Goal: Purchase product/service

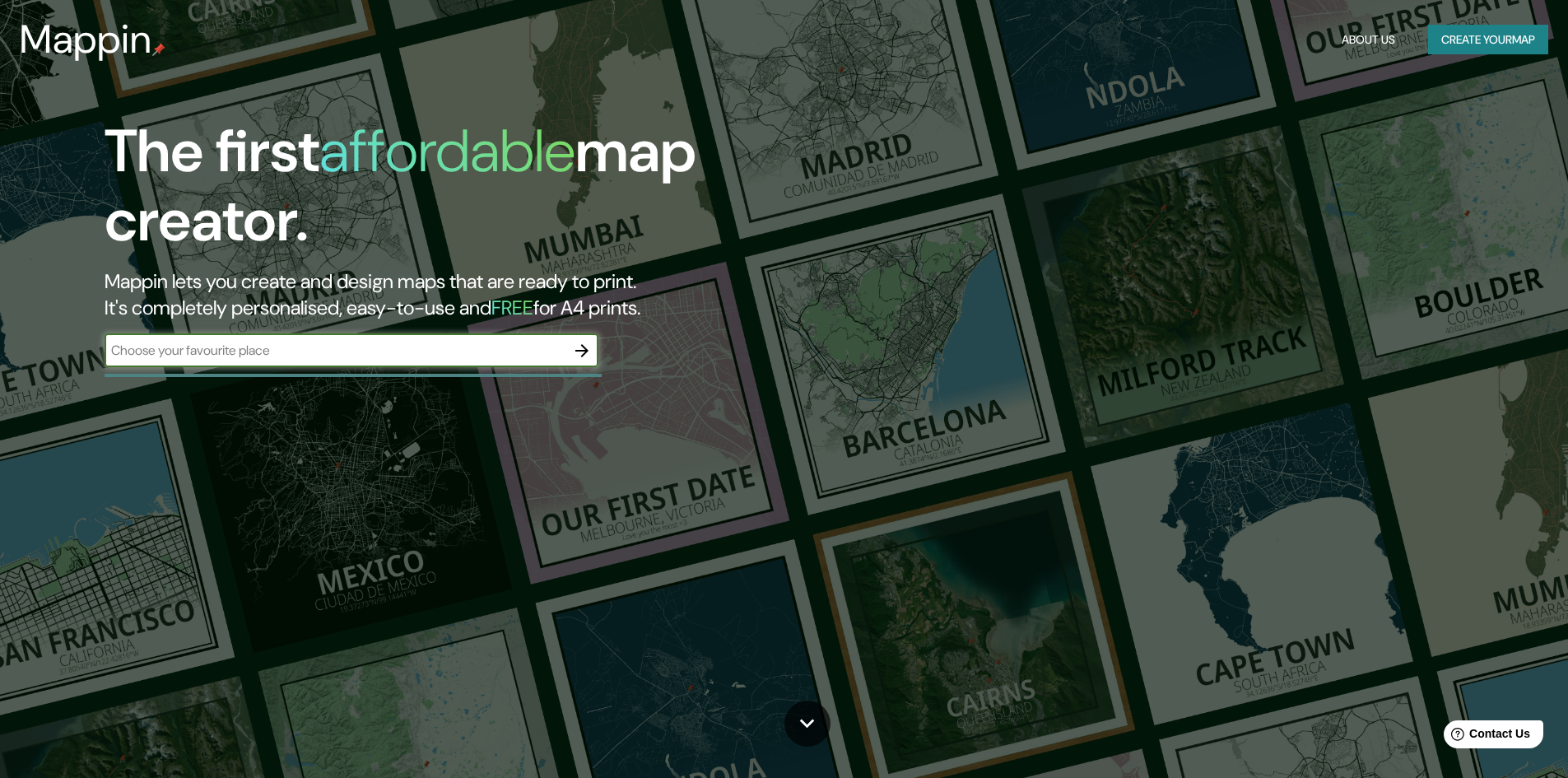
click at [577, 356] on icon "button" at bounding box center [582, 350] width 20 height 20
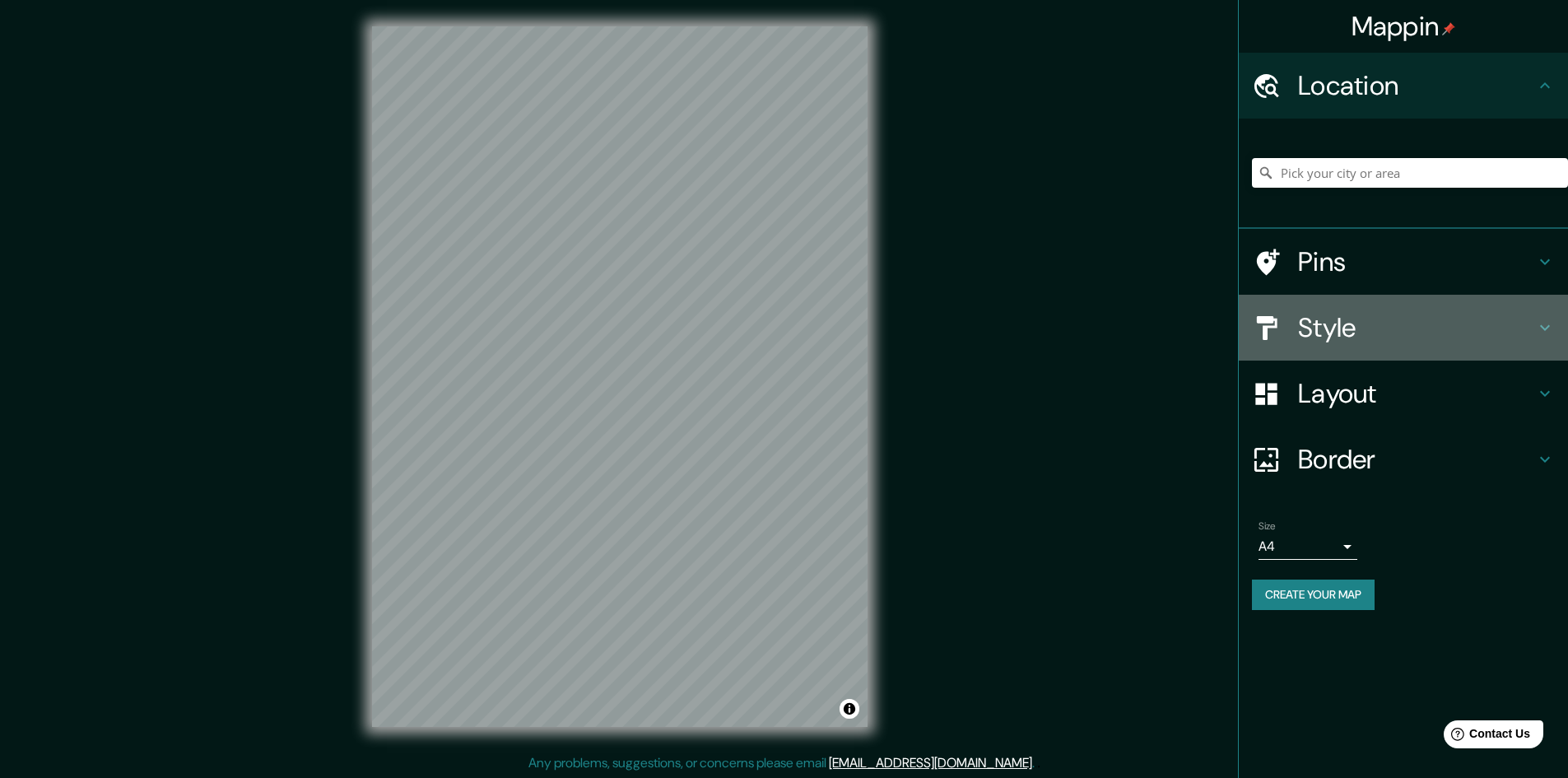
click at [1410, 340] on h4 "Style" at bounding box center [1416, 328] width 237 height 33
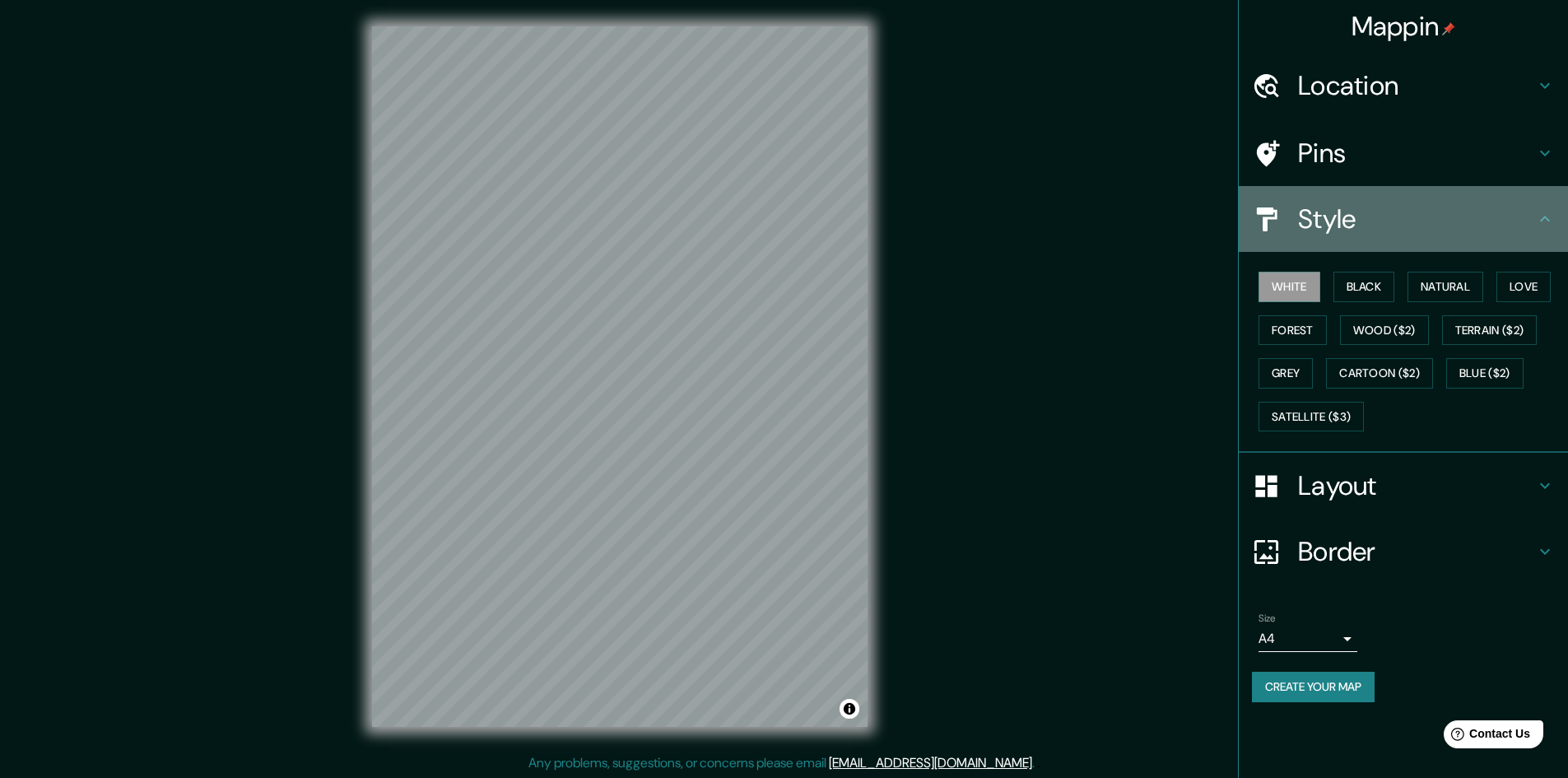
click at [1396, 230] on h4 "Style" at bounding box center [1416, 219] width 237 height 33
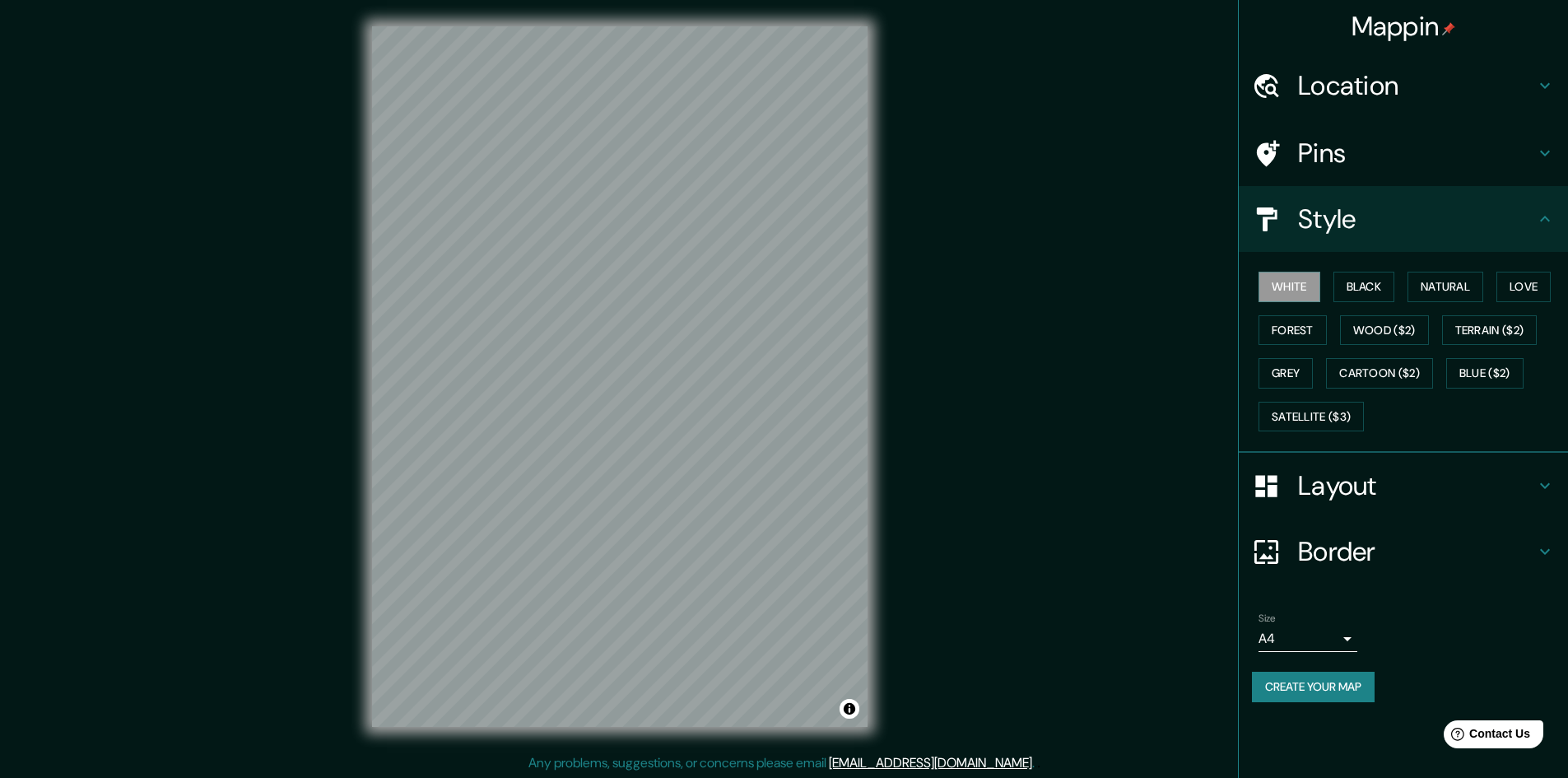
click at [1358, 477] on h4 "Layout" at bounding box center [1416, 486] width 237 height 33
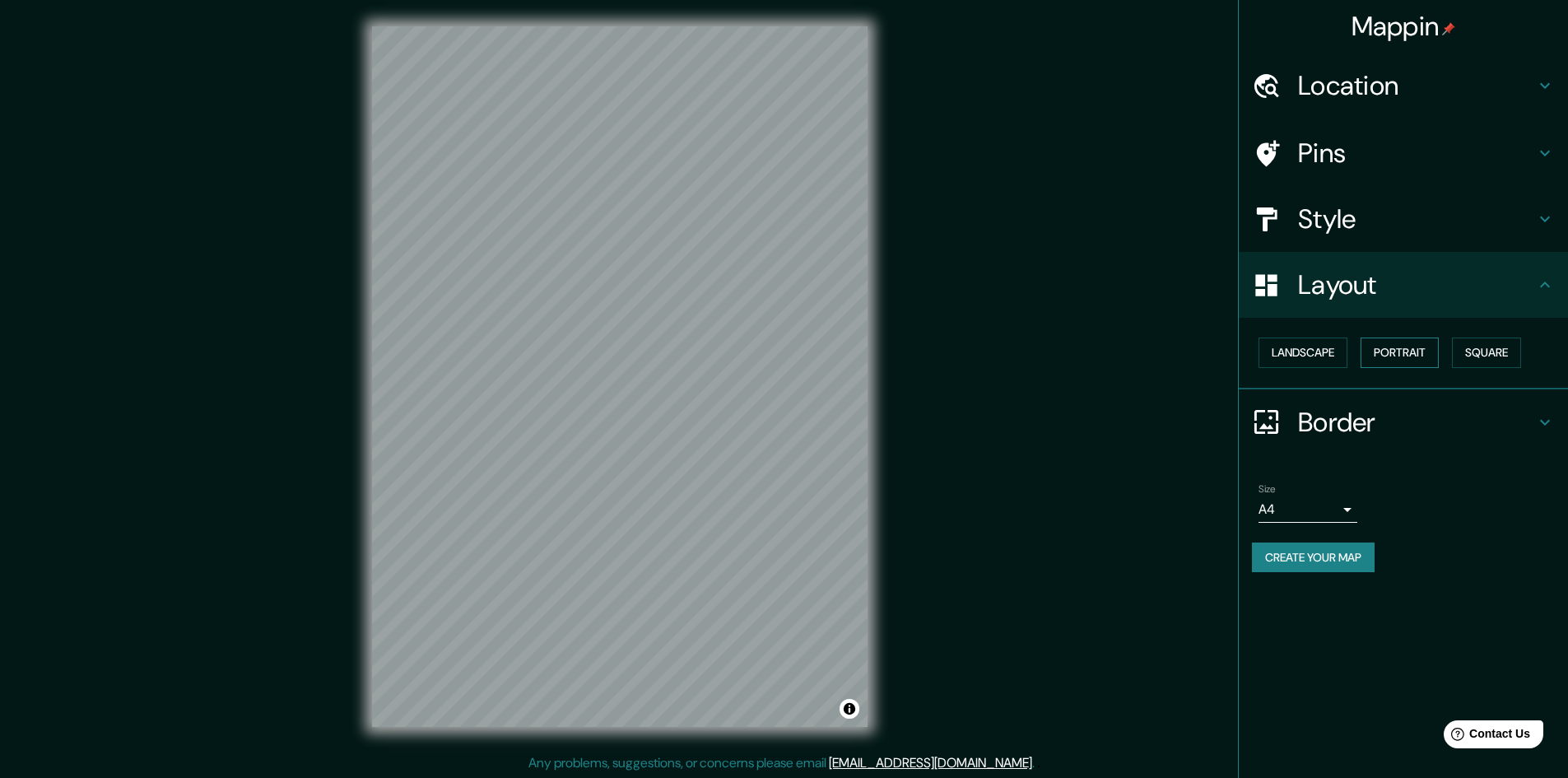
drag, startPoint x: 1473, startPoint y: 351, endPoint x: 1438, endPoint y: 337, distance: 37.7
click at [1473, 350] on button "Square" at bounding box center [1486, 352] width 69 height 31
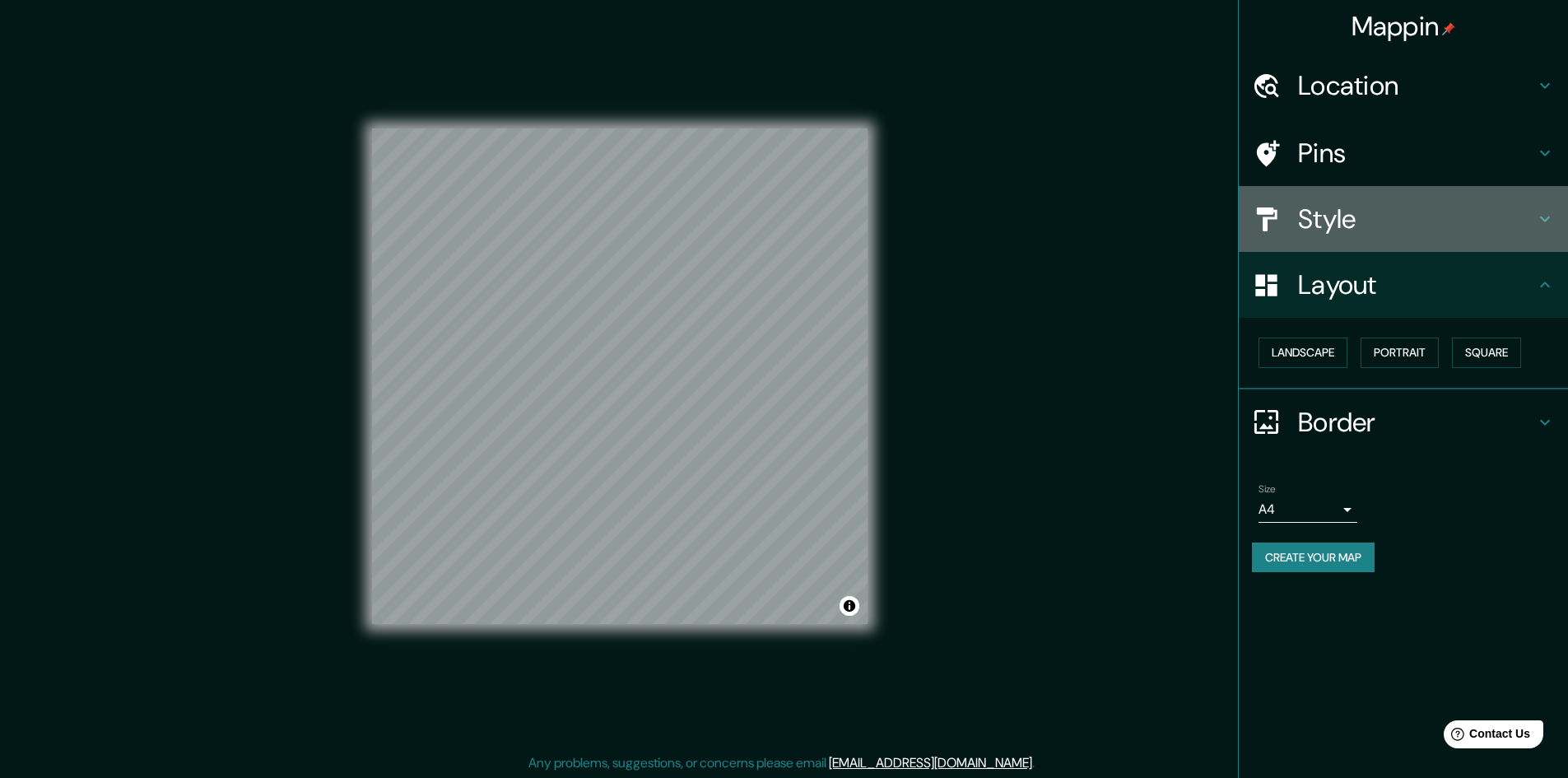
drag, startPoint x: 1344, startPoint y: 221, endPoint x: 1344, endPoint y: 234, distance: 13.0
click at [1345, 221] on h4 "Style" at bounding box center [1416, 219] width 237 height 33
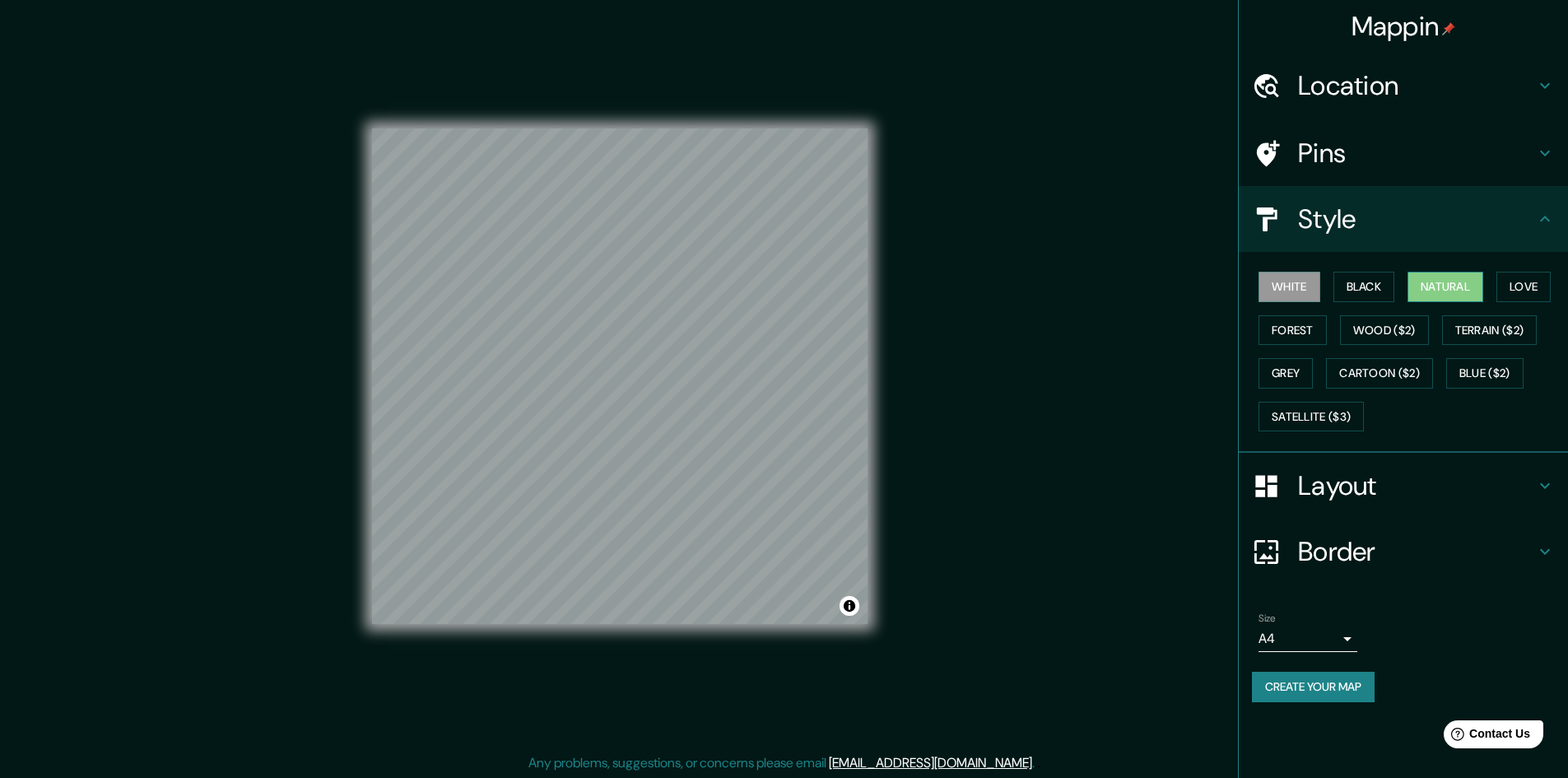
click at [1477, 282] on button "Natural" at bounding box center [1445, 287] width 75 height 31
click at [1521, 284] on button "Love" at bounding box center [1523, 287] width 55 height 31
click at [1282, 376] on button "Grey" at bounding box center [1286, 373] width 55 height 31
click at [1528, 285] on button "Love" at bounding box center [1523, 287] width 55 height 31
click at [933, 413] on div "Mappin Location Pins Style White Black Natural Love Forest Wood ($2) Terrain ($…" at bounding box center [784, 389] width 1568 height 780
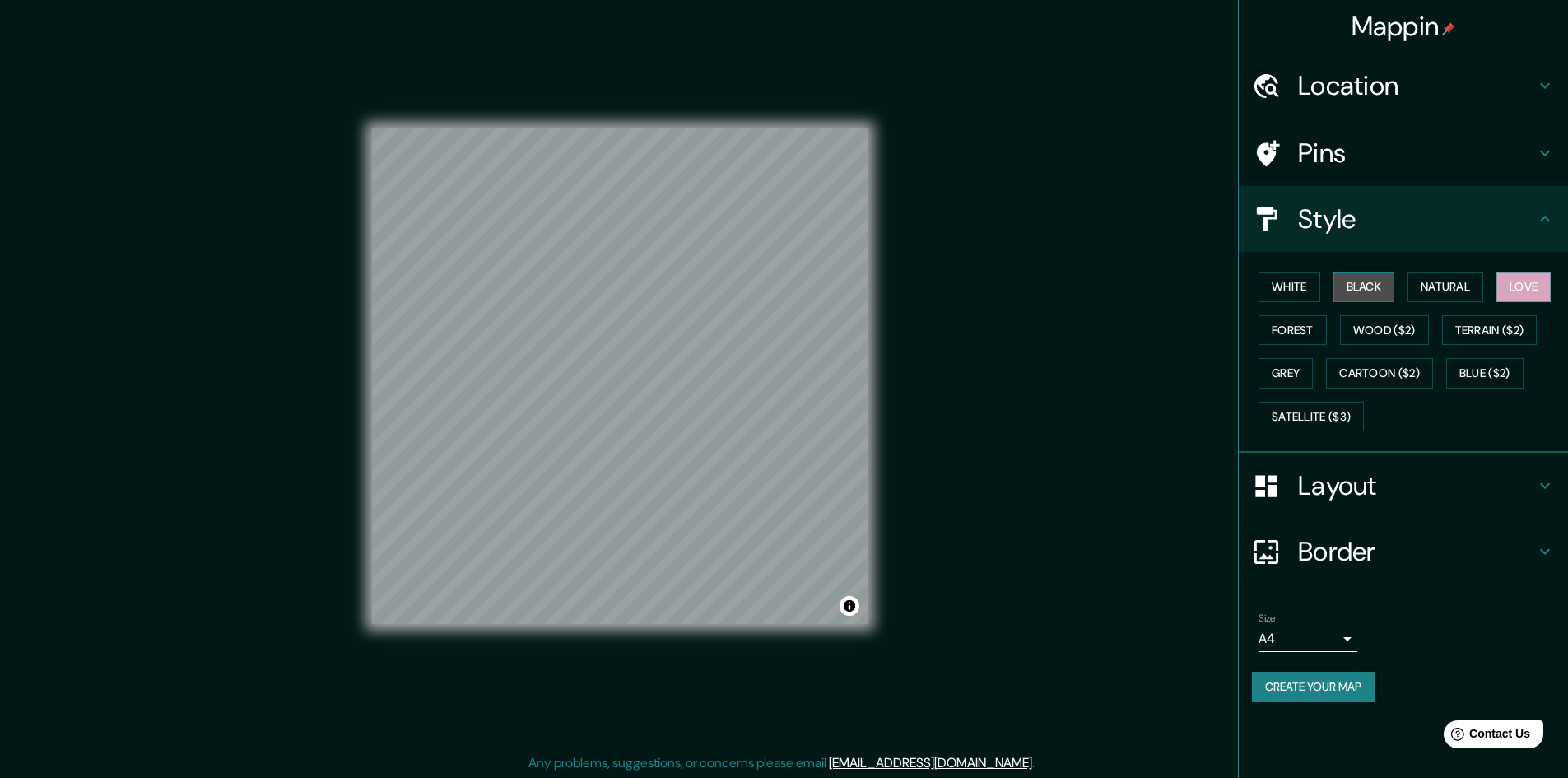
click at [1355, 285] on button "Black" at bounding box center [1364, 287] width 62 height 31
click at [1304, 286] on button "White" at bounding box center [1289, 287] width 62 height 31
click at [1451, 300] on button "Natural" at bounding box center [1445, 287] width 75 height 31
click at [1392, 341] on button "Wood ($2)" at bounding box center [1384, 331] width 89 height 31
click at [1363, 370] on button "Cartoon ($2)" at bounding box center [1379, 373] width 107 height 31
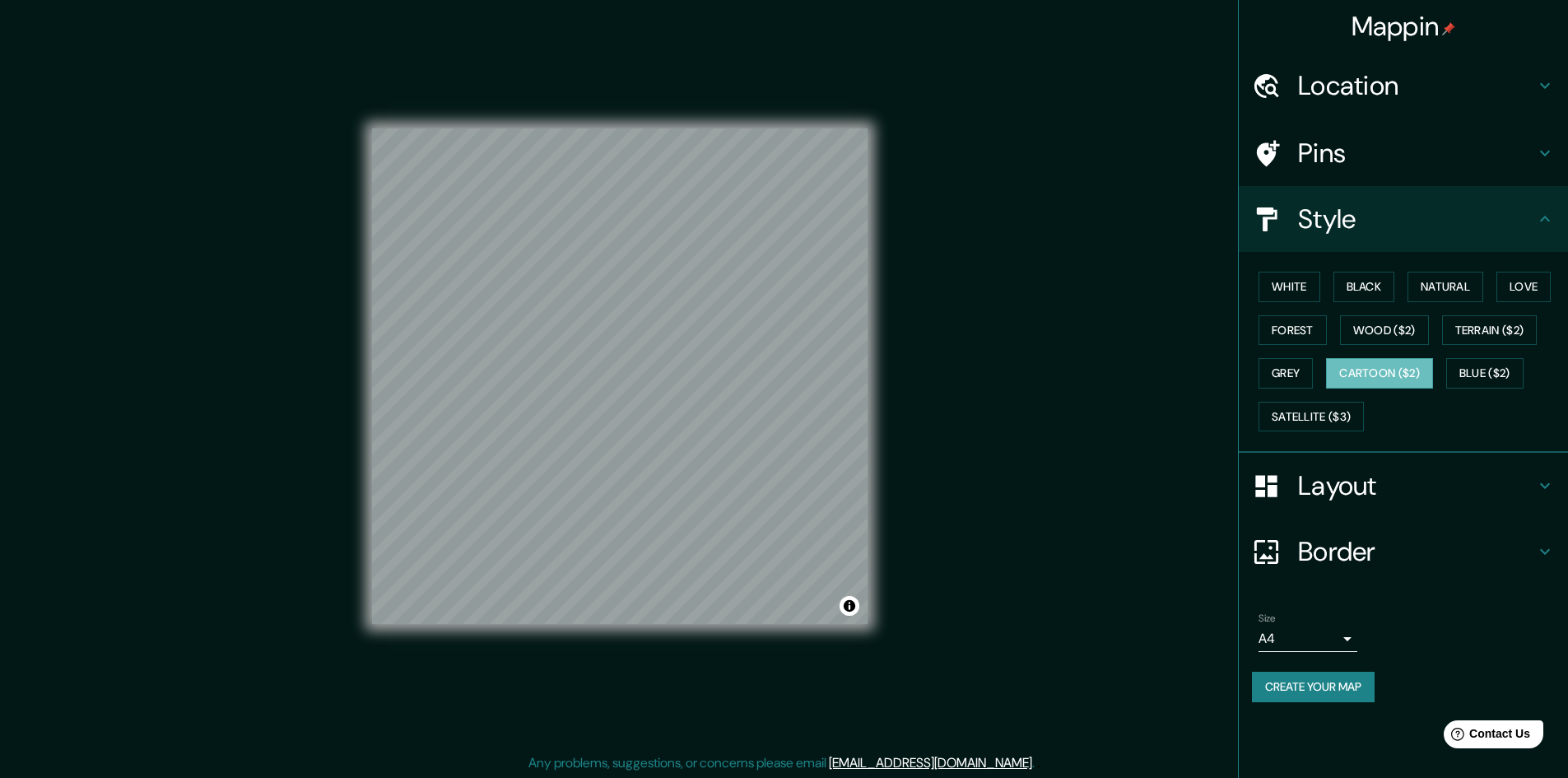
click at [1450, 373] on div "White Black Natural Love Forest Wood ($2) Terrain ($2) Grey Cartoon ($2) Blue (…" at bounding box center [1410, 351] width 316 height 173
click at [1465, 371] on button "Blue ($2)" at bounding box center [1484, 373] width 77 height 31
drag, startPoint x: 919, startPoint y: 431, endPoint x: 958, endPoint y: 497, distance: 76.7
click at [958, 497] on div "Mappin Location Pins Style White Black Natural Love Forest Wood ($2) Terrain ($…" at bounding box center [784, 389] width 1568 height 780
drag, startPoint x: 664, startPoint y: 470, endPoint x: 623, endPoint y: 472, distance: 41.0
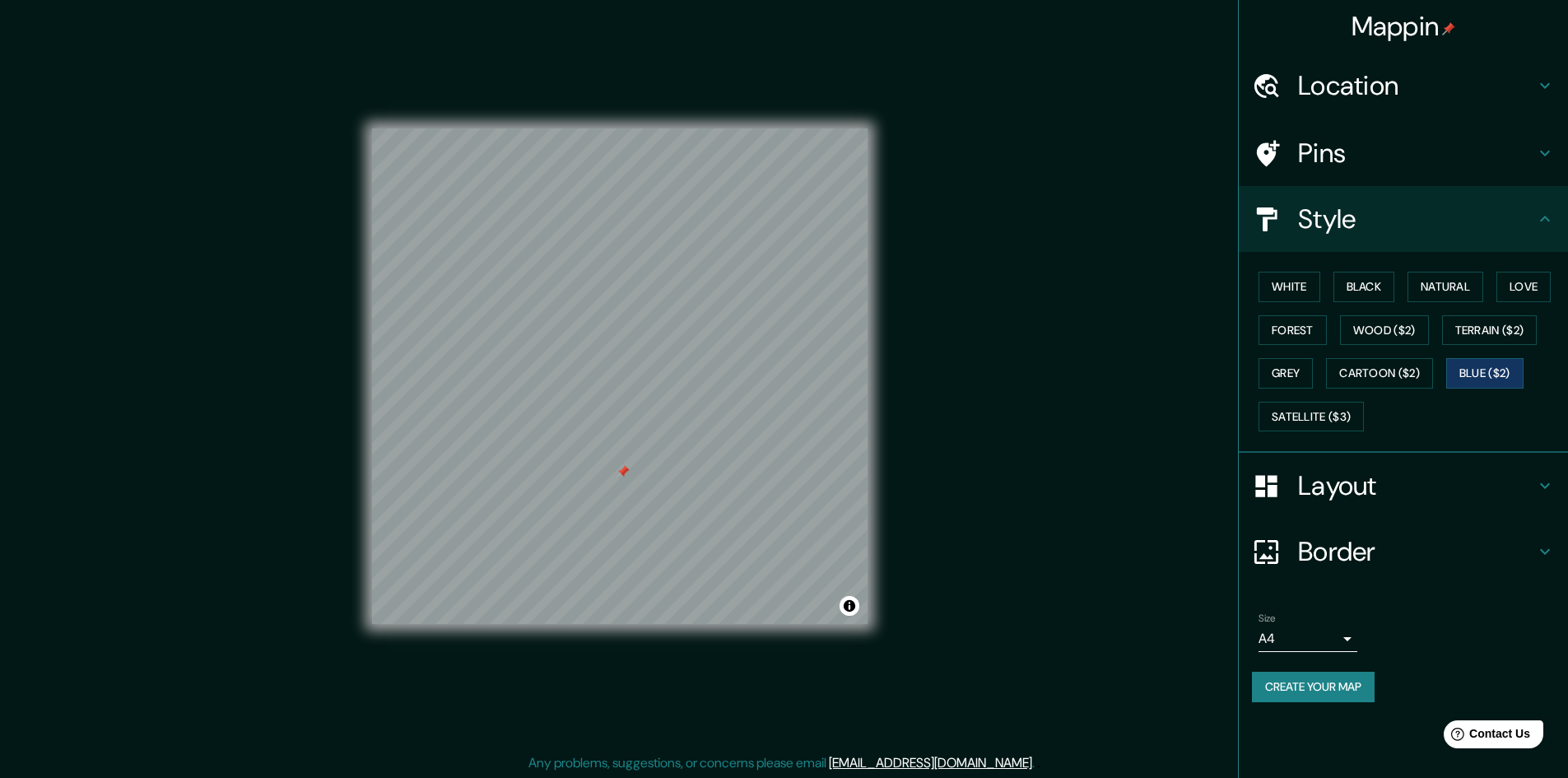
click at [623, 472] on div at bounding box center [623, 471] width 13 height 13
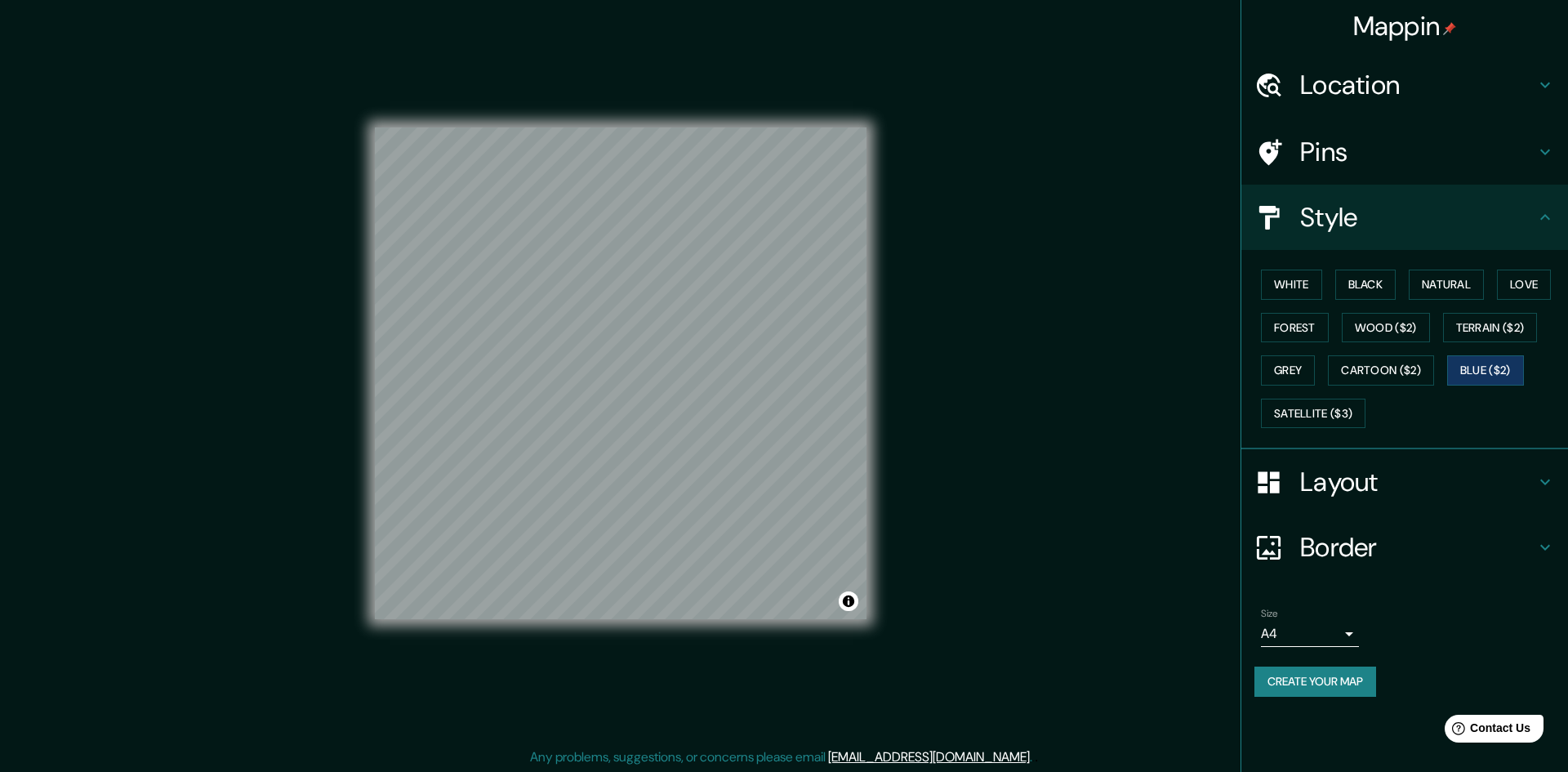
click at [1335, 637] on body "Mappin Location Pins Style White Black Natural Love Forest Wood ($2) Terrain ($…" at bounding box center [784, 386] width 1568 height 772
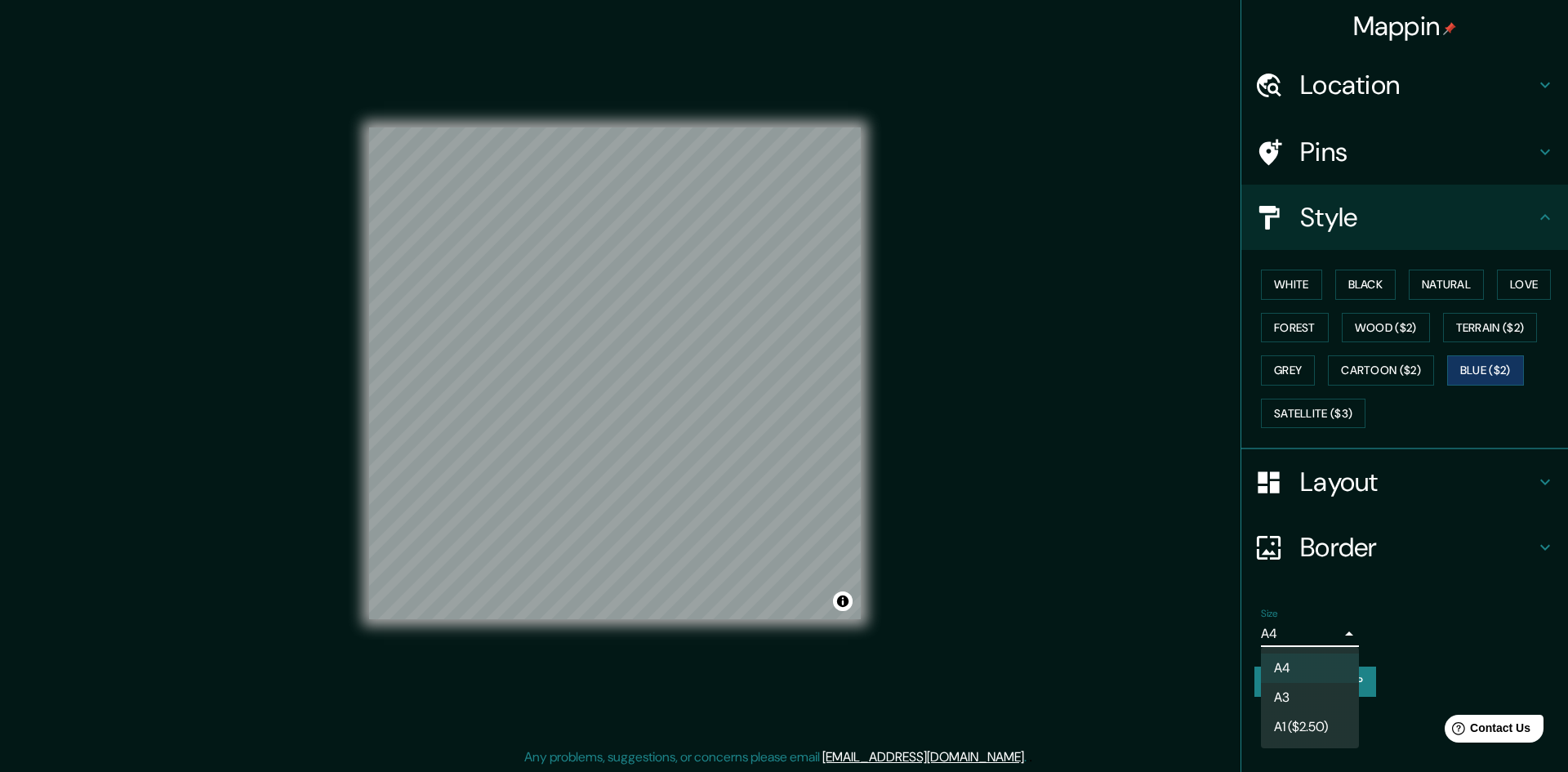
click at [1285, 707] on li "A3" at bounding box center [1309, 698] width 98 height 30
type input "a4"
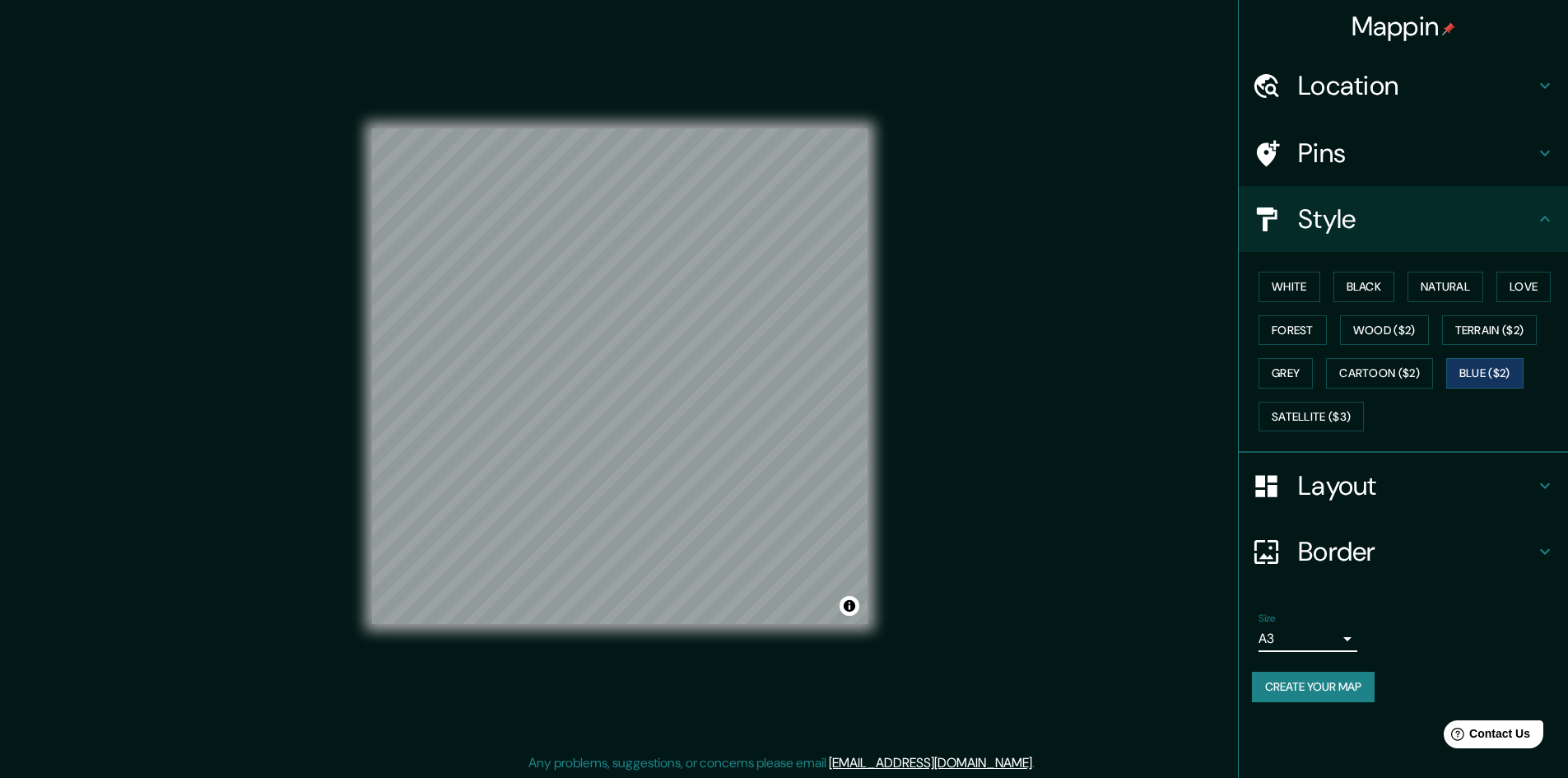
click at [1308, 695] on button "Create your map" at bounding box center [1313, 687] width 123 height 31
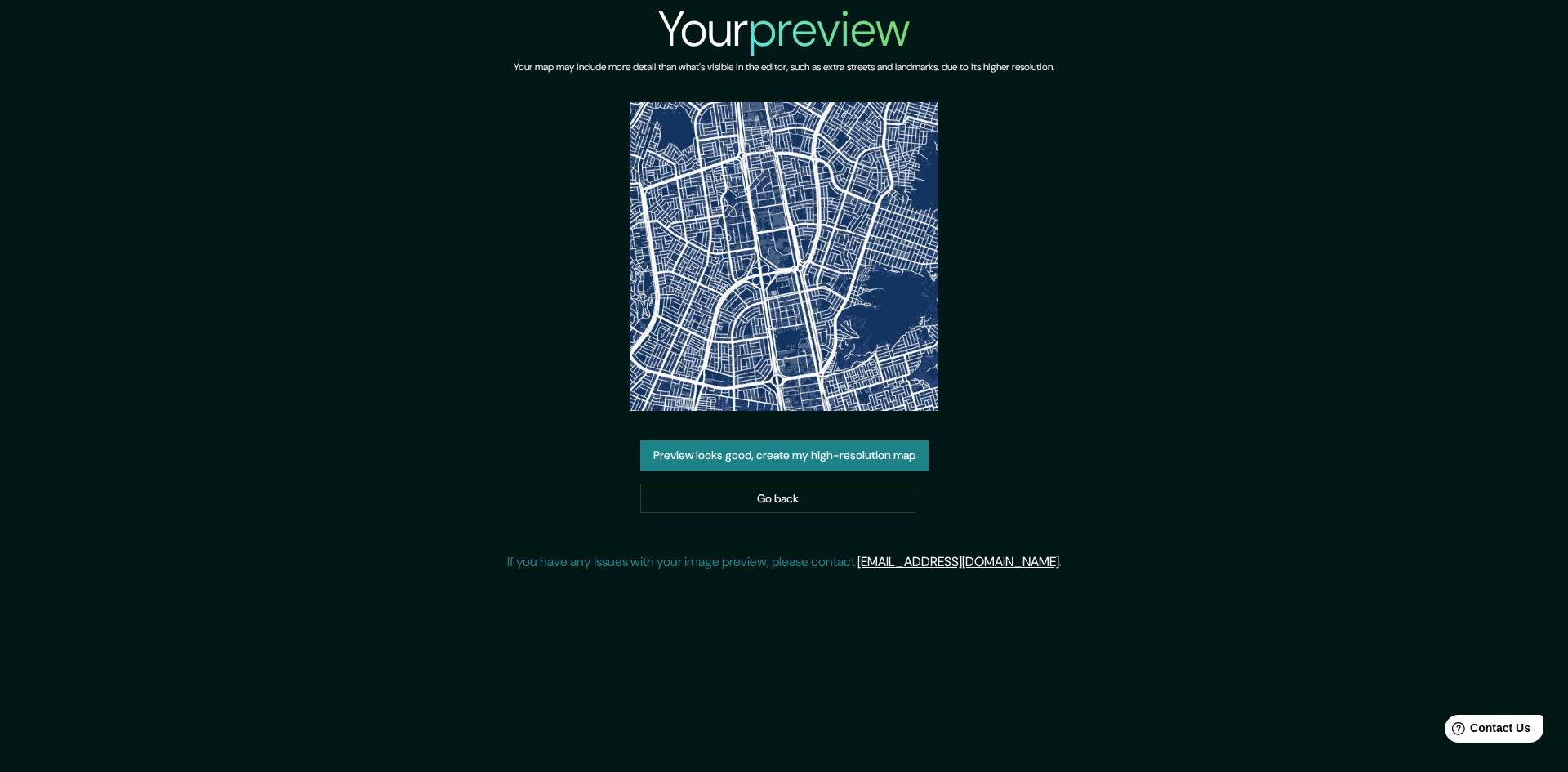
click at [799, 458] on button "Preview looks good, create my high-resolution map" at bounding box center [784, 455] width 288 height 30
